Goal: Ask a question

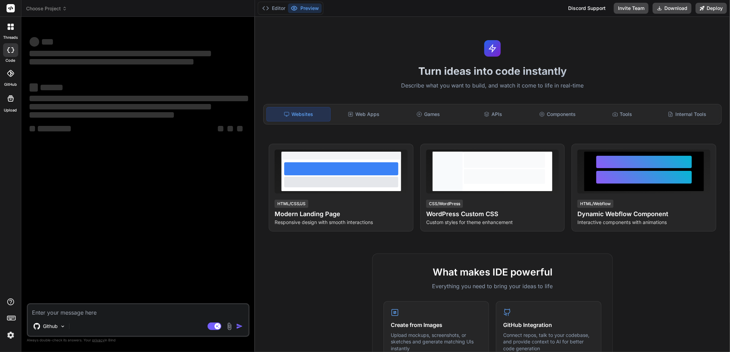
click at [9, 78] on div at bounding box center [10, 73] width 15 height 15
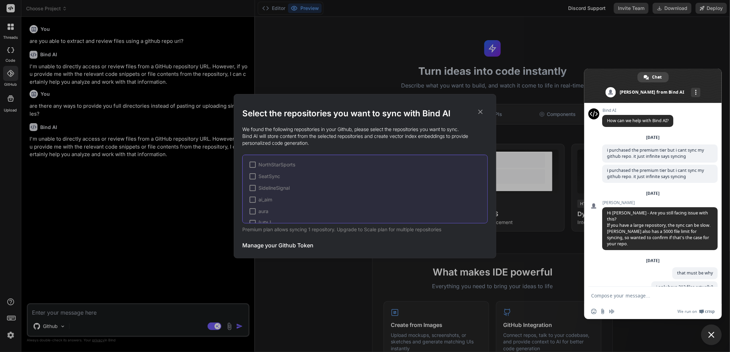
click at [148, 207] on div "Select the repositories you want to sync with Bind AI We found the following re…" at bounding box center [365, 176] width 730 height 352
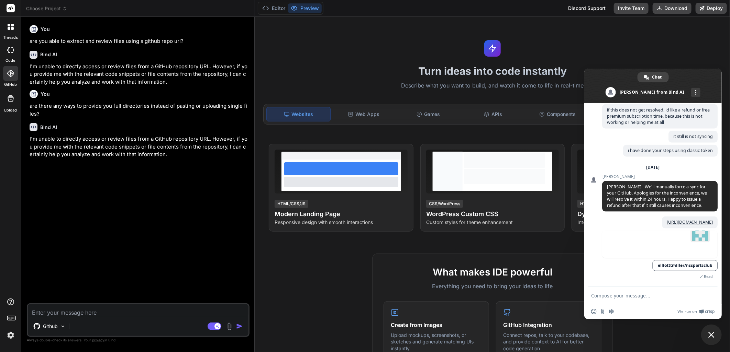
type textarea "x"
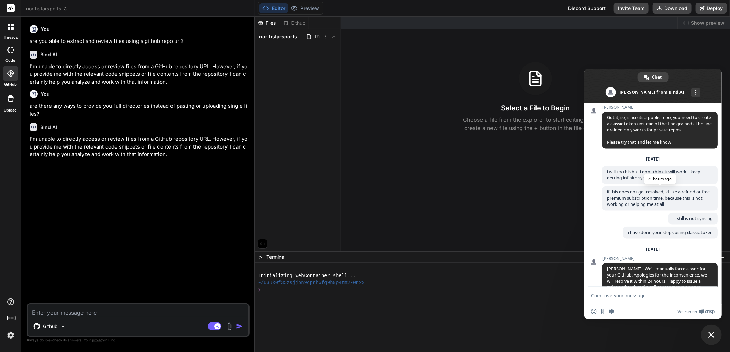
scroll to position [553, 0]
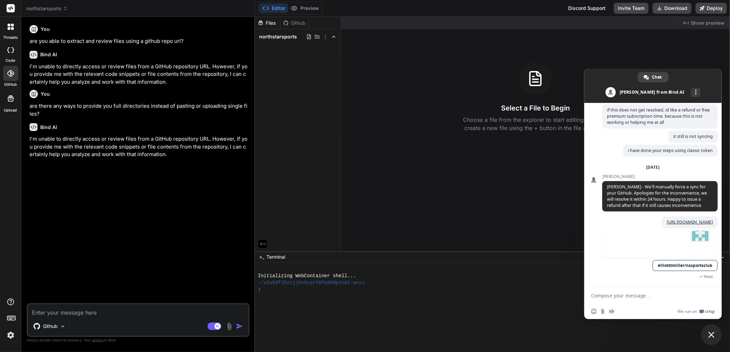
click at [619, 258] on span "elliotttmiller/nssportsclub" at bounding box center [659, 252] width 115 height 42
click at [613, 297] on textarea "Compose your message..." at bounding box center [645, 296] width 109 height 6
type textarea "when should i expect the manual sync?"
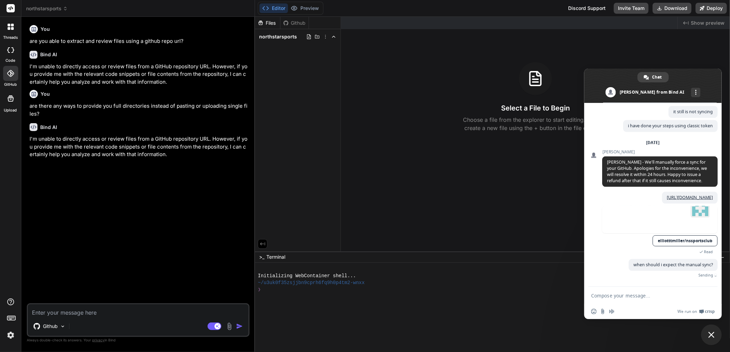
scroll to position [561, 0]
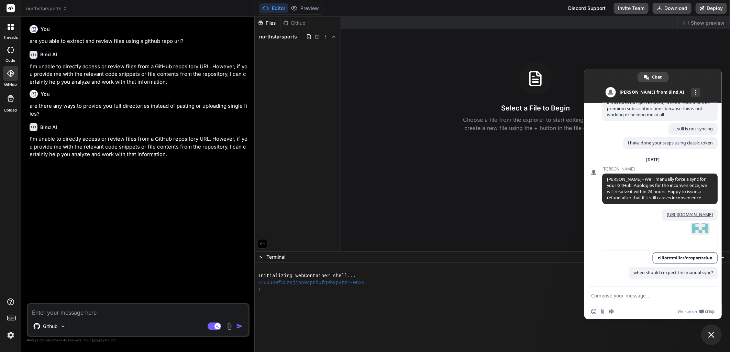
click at [13, 70] on icon at bounding box center [10, 73] width 7 height 7
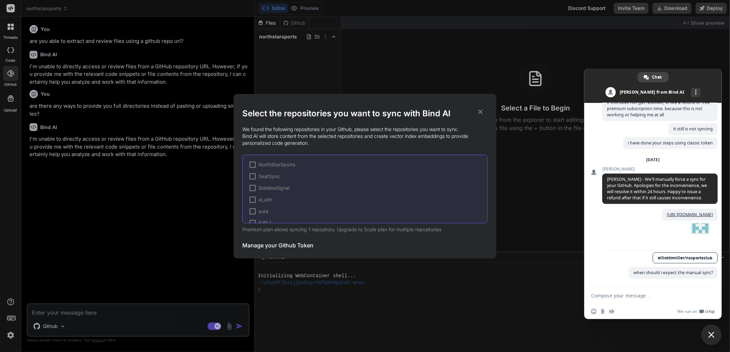
scroll to position [80, 0]
click at [401, 74] on div "Select the repositories you want to sync with Bind AI We found the following re…" at bounding box center [365, 176] width 730 height 352
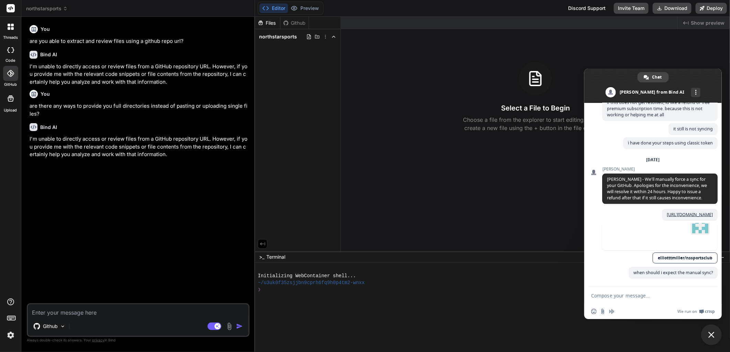
click at [289, 26] on div "Files Github" at bounding box center [282, 23] width 54 height 12
click at [289, 24] on div "Github" at bounding box center [294, 23] width 28 height 7
click at [62, 325] on img at bounding box center [63, 327] width 6 height 6
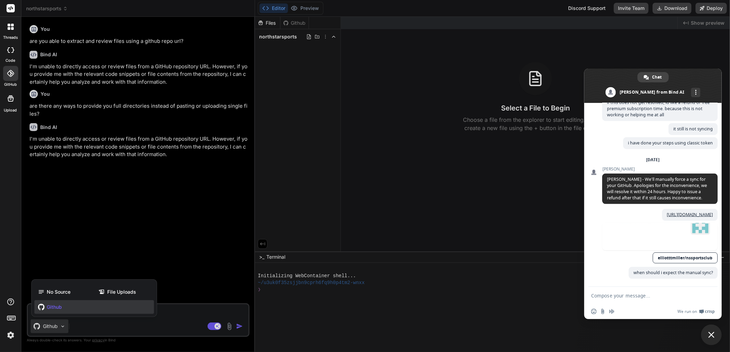
click at [59, 308] on span "Github" at bounding box center [54, 307] width 15 height 7
type textarea "x"
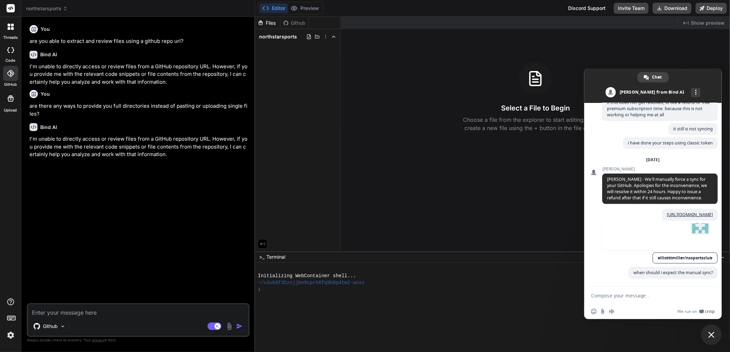
click at [11, 317] on rect at bounding box center [10, 317] width 1 height 1
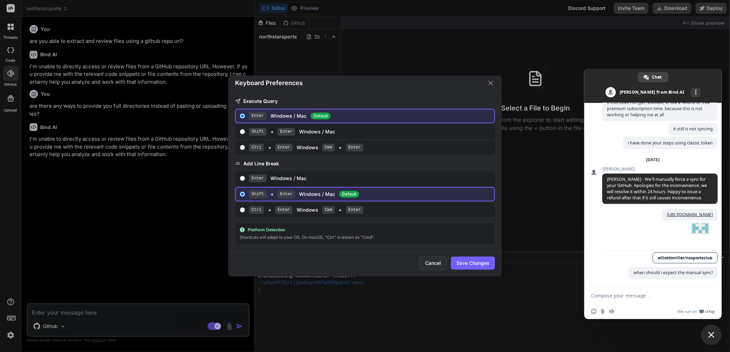
click at [436, 262] on button "Cancel" at bounding box center [432, 263] width 27 height 13
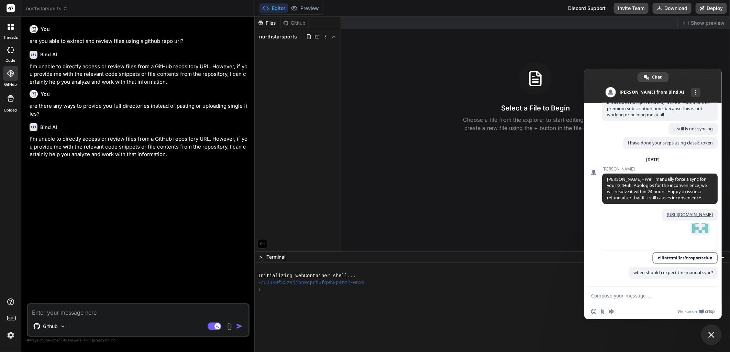
click at [10, 35] on label "threads" at bounding box center [10, 38] width 15 height 6
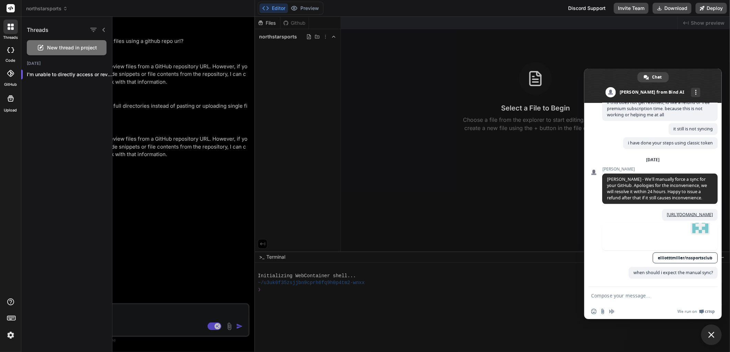
click at [160, 90] on div at bounding box center [420, 185] width 617 height 336
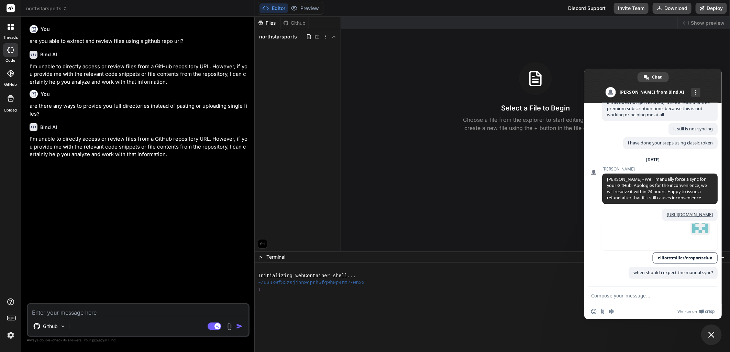
click at [260, 243] on icon at bounding box center [262, 244] width 6 height 6
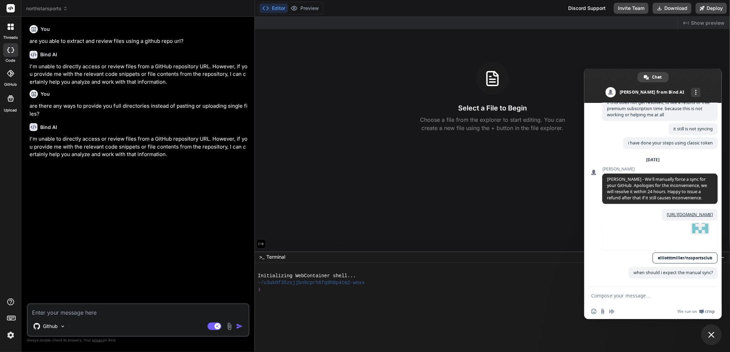
click at [629, 296] on textarea "Compose your message..." at bounding box center [645, 296] width 109 height 6
click at [8, 78] on div at bounding box center [10, 73] width 15 height 15
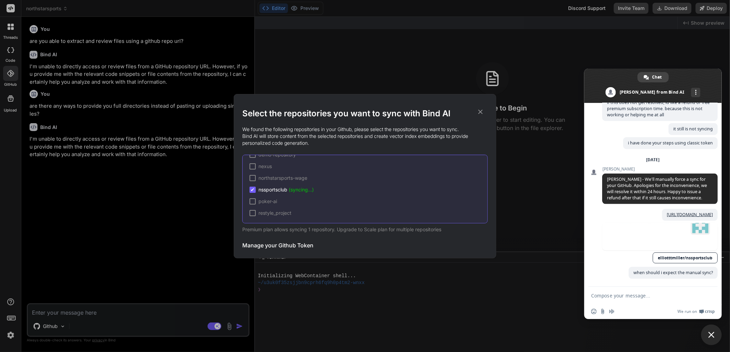
click at [178, 191] on div "Select the repositories you want to sync with Bind AI We found the following re…" at bounding box center [365, 176] width 730 height 352
